Goal: Task Accomplishment & Management: Manage account settings

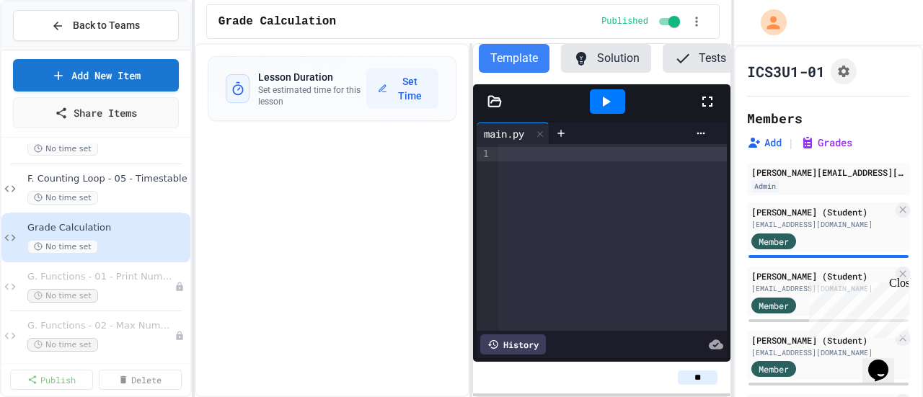
scroll to position [1242, 0]
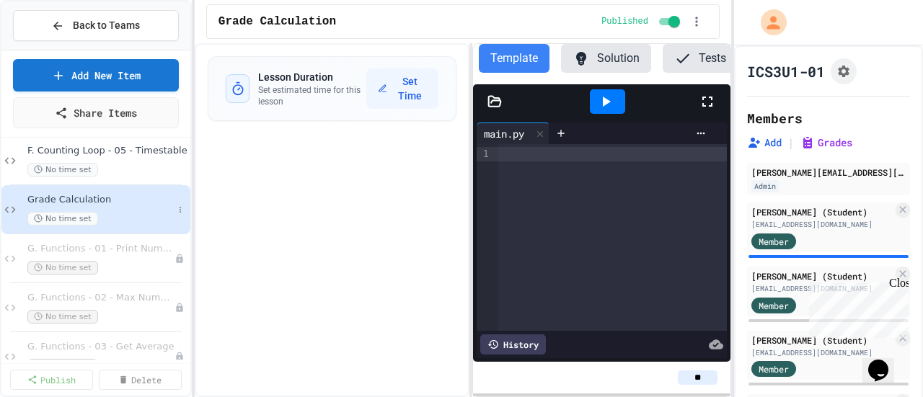
click at [143, 207] on div "Grade Calculation No time set" at bounding box center [100, 210] width 146 height 32
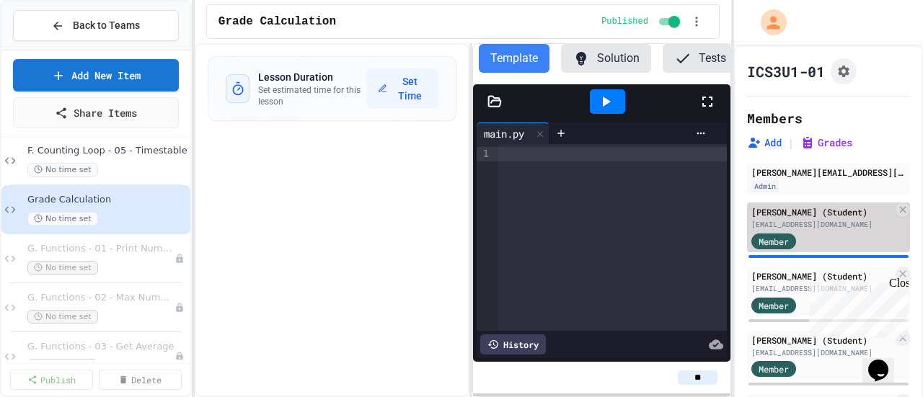
click at [823, 230] on div "[EMAIL_ADDRESS][DOMAIN_NAME]" at bounding box center [821, 224] width 141 height 11
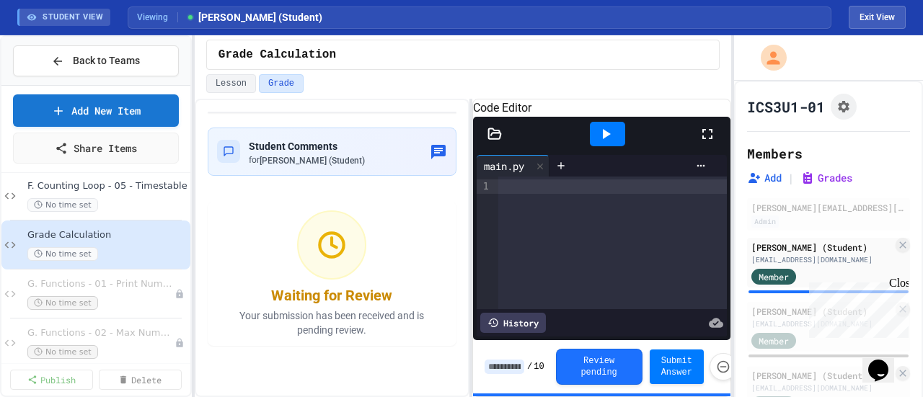
scroll to position [22, 0]
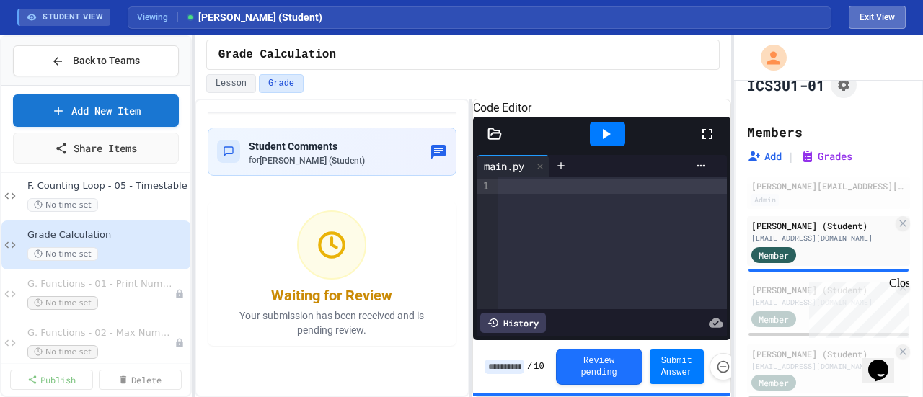
click at [878, 25] on button "Exit View" at bounding box center [877, 17] width 57 height 23
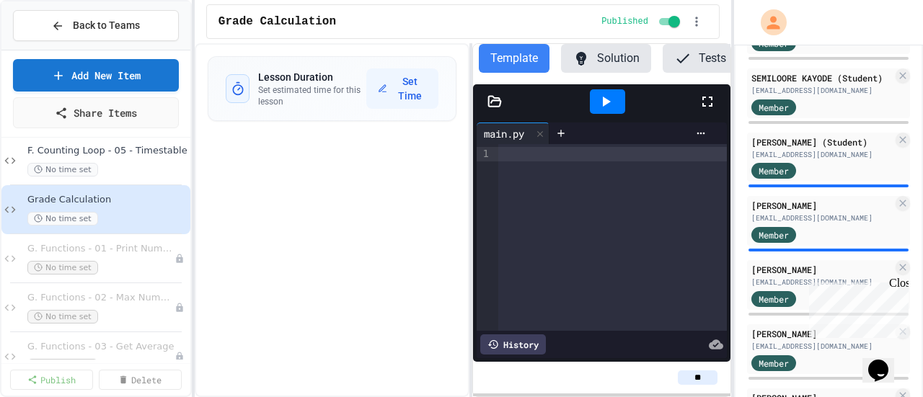
scroll to position [971, 0]
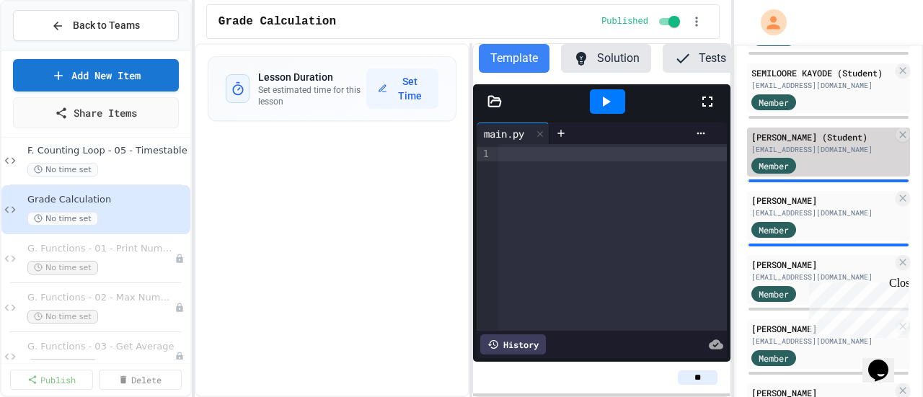
click at [813, 175] on div "Member" at bounding box center [787, 165] width 72 height 18
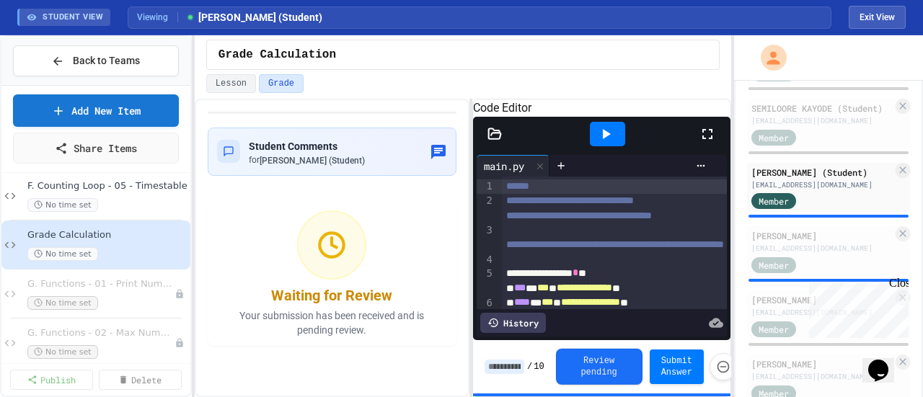
click at [596, 366] on button "Review pending" at bounding box center [599, 367] width 87 height 36
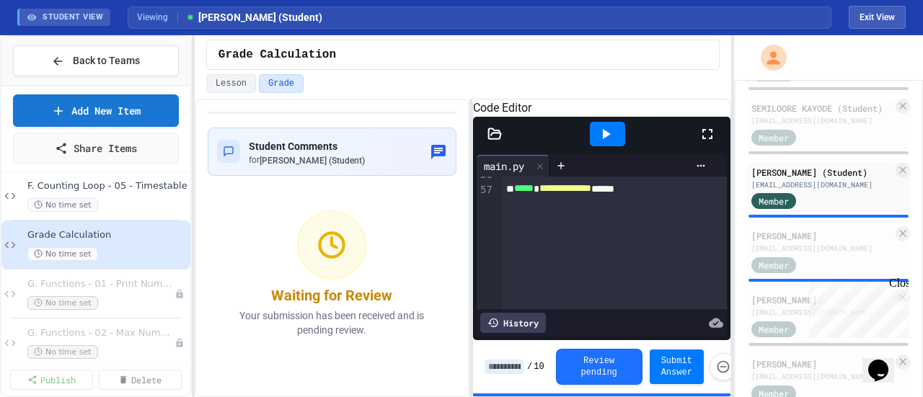
scroll to position [1441, 0]
